Goal: Task Accomplishment & Management: Manage account settings

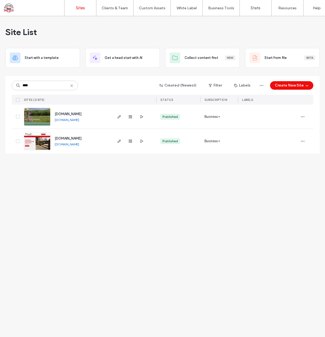
type input "****"
click at [79, 144] on link "www.birdsongcompany.com" at bounding box center [67, 144] width 24 height 4
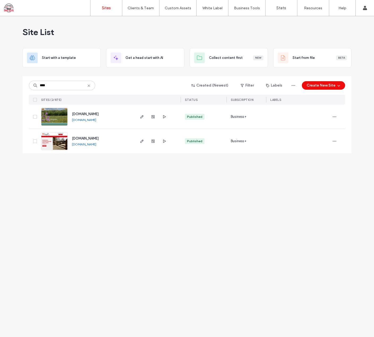
click at [91, 137] on span "www.birdsongcompany.com" at bounding box center [85, 138] width 27 height 4
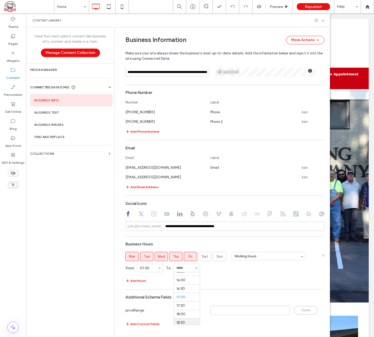
scroll to position [260, 0]
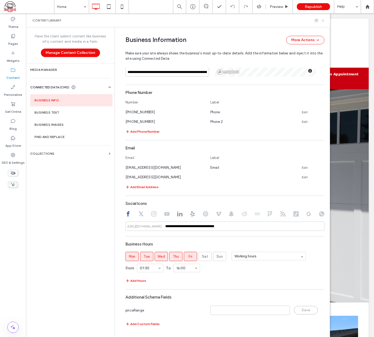
click at [323, 19] on icon at bounding box center [323, 21] width 4 height 4
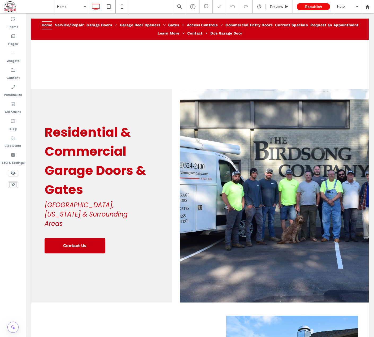
scroll to position [639, 0]
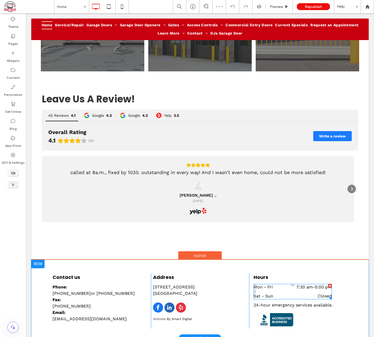
click at [319, 285] on time "5:00 pm" at bounding box center [323, 287] width 17 height 5
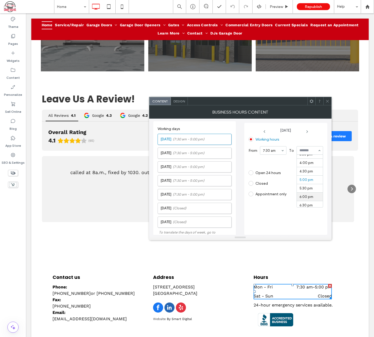
scroll to position [260, 0]
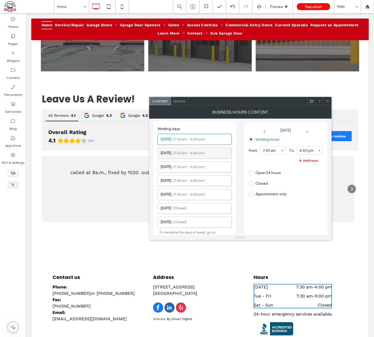
click at [176, 148] on label "Tuesday (7:30 am - 5:00 pm)" at bounding box center [196, 153] width 71 height 11
click at [176, 168] on label "Wednesday (7:30 am - 5:00 pm)" at bounding box center [196, 167] width 71 height 11
click at [263, 130] on icon at bounding box center [265, 132] width 4 height 4
click at [307, 131] on icon at bounding box center [307, 132] width 4 height 4
click at [308, 131] on use at bounding box center [307, 132] width 1 height 2
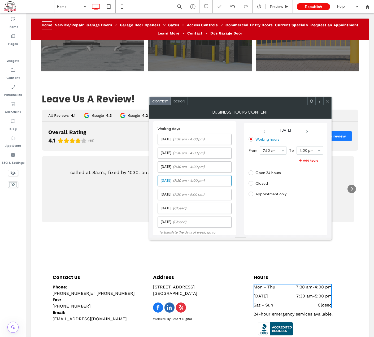
click at [308, 131] on use at bounding box center [307, 132] width 1 height 2
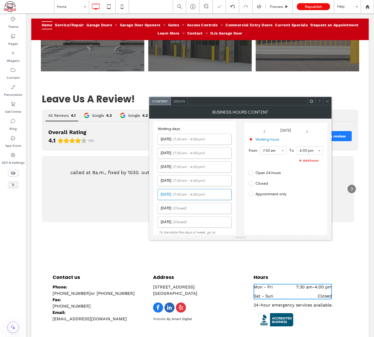
click at [326, 99] on icon at bounding box center [328, 101] width 4 height 4
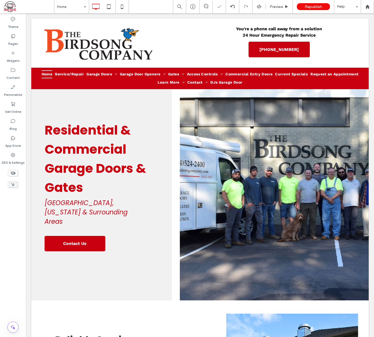
scroll to position [0, 0]
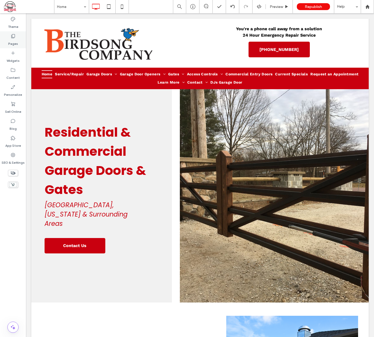
drag, startPoint x: 15, startPoint y: 37, endPoint x: 18, endPoint y: 41, distance: 4.7
click at [15, 37] on icon at bounding box center [12, 35] width 5 height 5
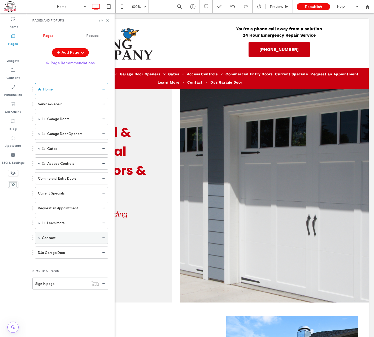
click at [53, 232] on div "Contact" at bounding box center [70, 238] width 57 height 12
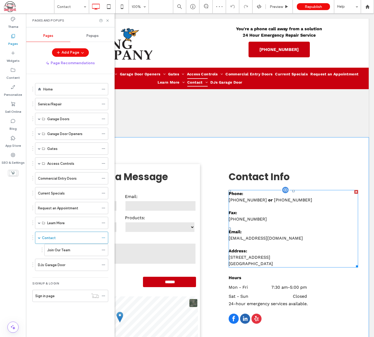
scroll to position [106, 0]
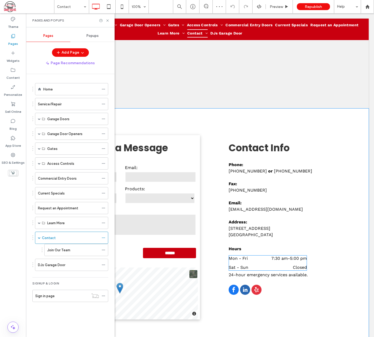
click at [291, 256] on time "5:00 pm" at bounding box center [298, 258] width 17 height 5
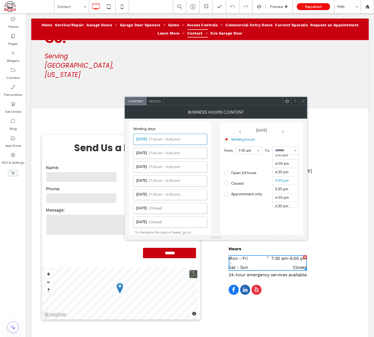
scroll to position [260, 0]
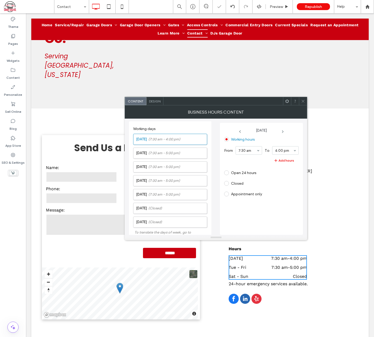
click at [284, 131] on use at bounding box center [282, 132] width 1 height 2
type input "*"
click at [283, 130] on icon at bounding box center [283, 132] width 4 height 4
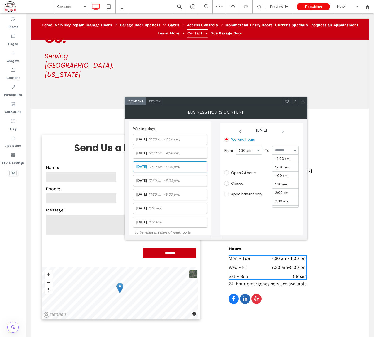
type input "*"
click at [284, 131] on icon at bounding box center [283, 132] width 4 height 4
type input "*"
click at [282, 131] on icon at bounding box center [283, 132] width 4 height 4
type input "*"
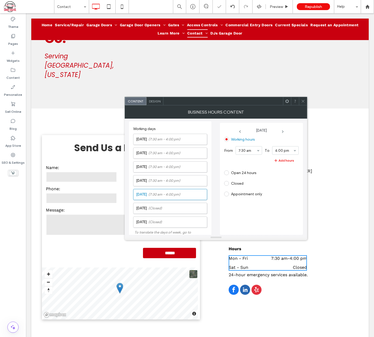
click at [277, 217] on div "Working hours From 7:30 am To 4:00 pm Add hours Open 24 hours Closed Appointmen…" at bounding box center [261, 183] width 75 height 97
click at [303, 103] on span at bounding box center [303, 101] width 4 height 8
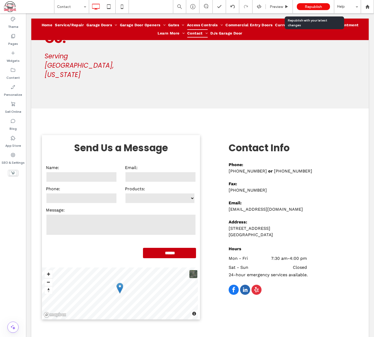
click at [304, 6] on div "Republish" at bounding box center [313, 6] width 33 height 7
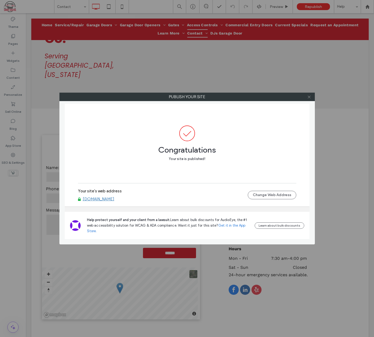
click at [310, 96] on icon at bounding box center [309, 97] width 4 height 4
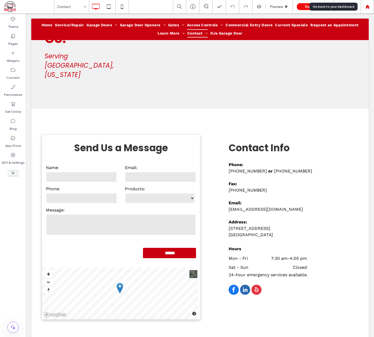
click at [370, 6] on icon at bounding box center [368, 7] width 5 height 5
